Goal: Navigation & Orientation: Find specific page/section

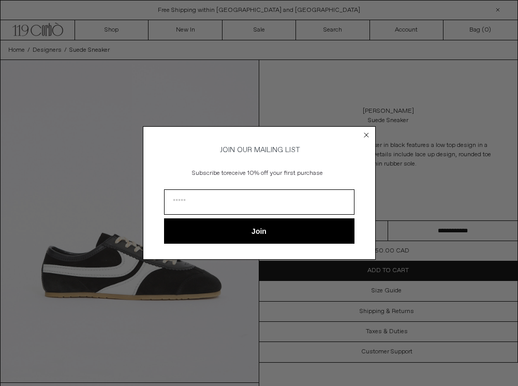
click at [365, 131] on circle "Close dialog" at bounding box center [366, 135] width 10 height 10
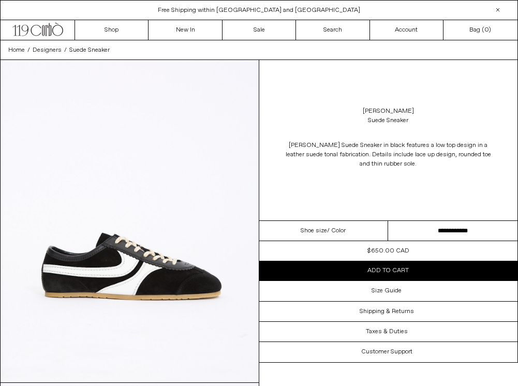
click at [365, 145] on circle "Close dialog" at bounding box center [366, 150] width 10 height 10
click at [171, 25] on link "New In" at bounding box center [184, 30] width 73 height 20
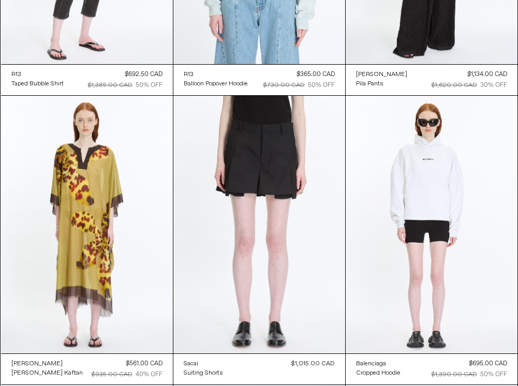
scroll to position [23815, 0]
